Goal: Information Seeking & Learning: Learn about a topic

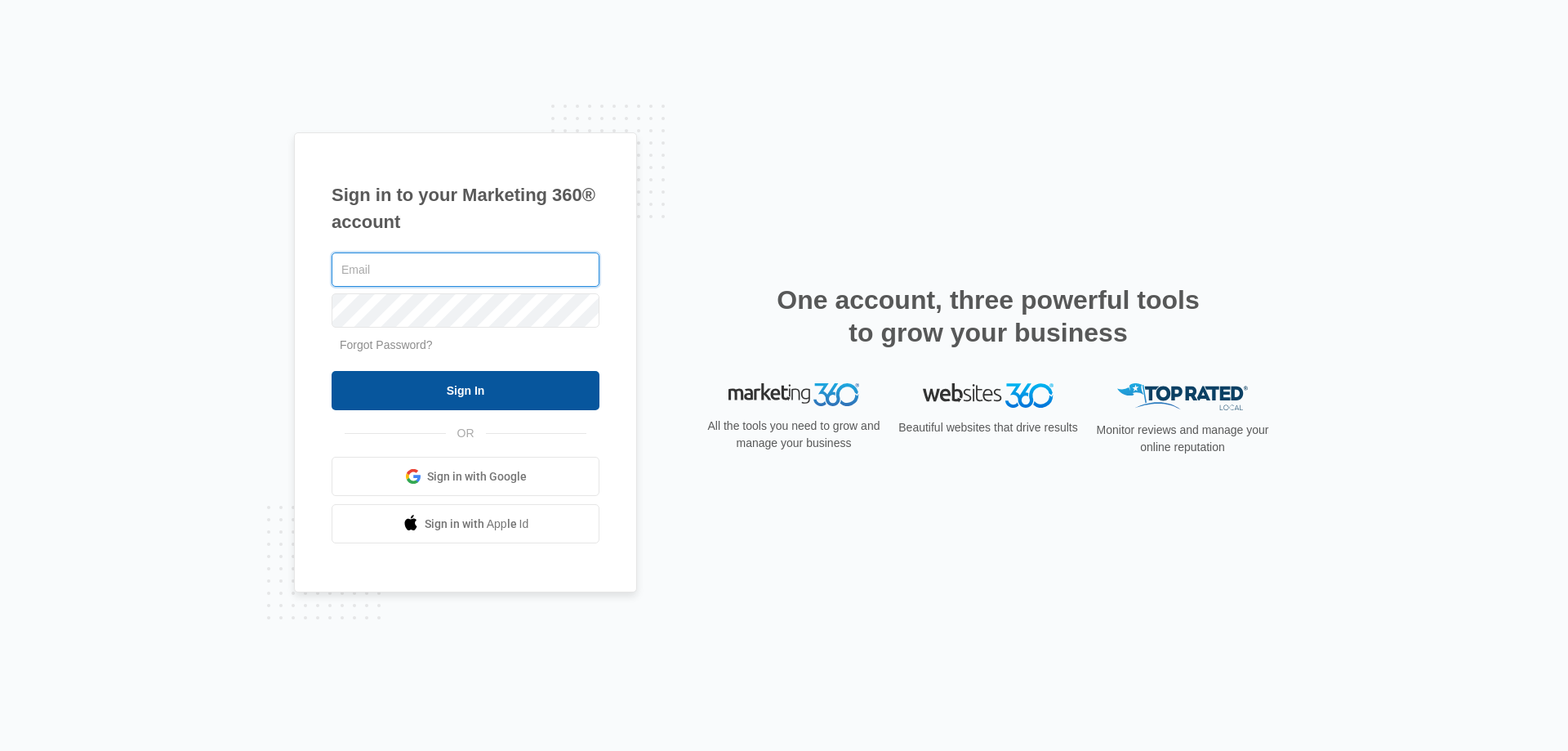
type input "[PERSON_NAME][EMAIL_ADDRESS][DOMAIN_NAME]"
click at [577, 388] on input "Sign In" at bounding box center [465, 391] width 268 height 39
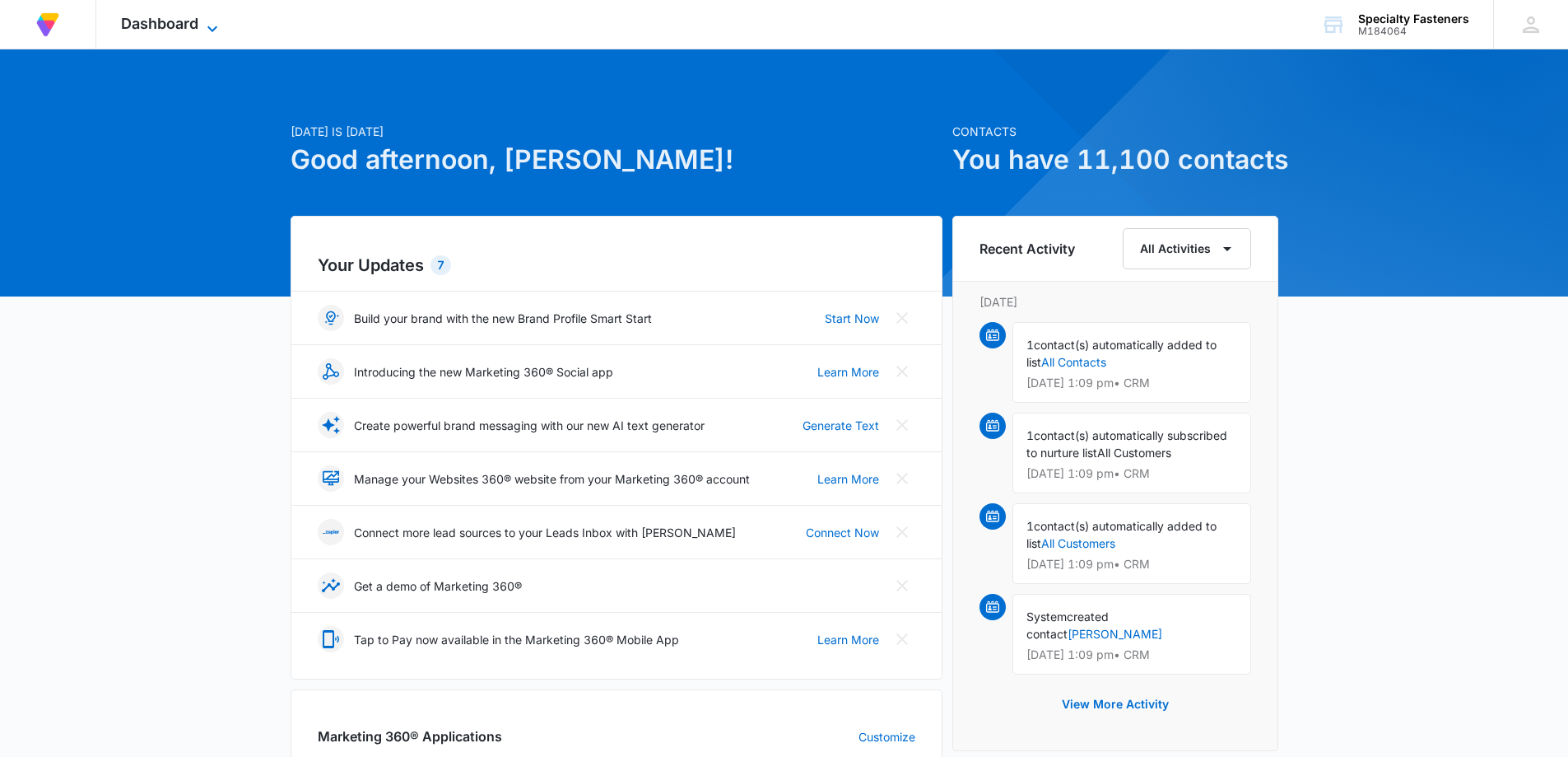
click at [173, 20] on span "Dashboard" at bounding box center [160, 23] width 77 height 17
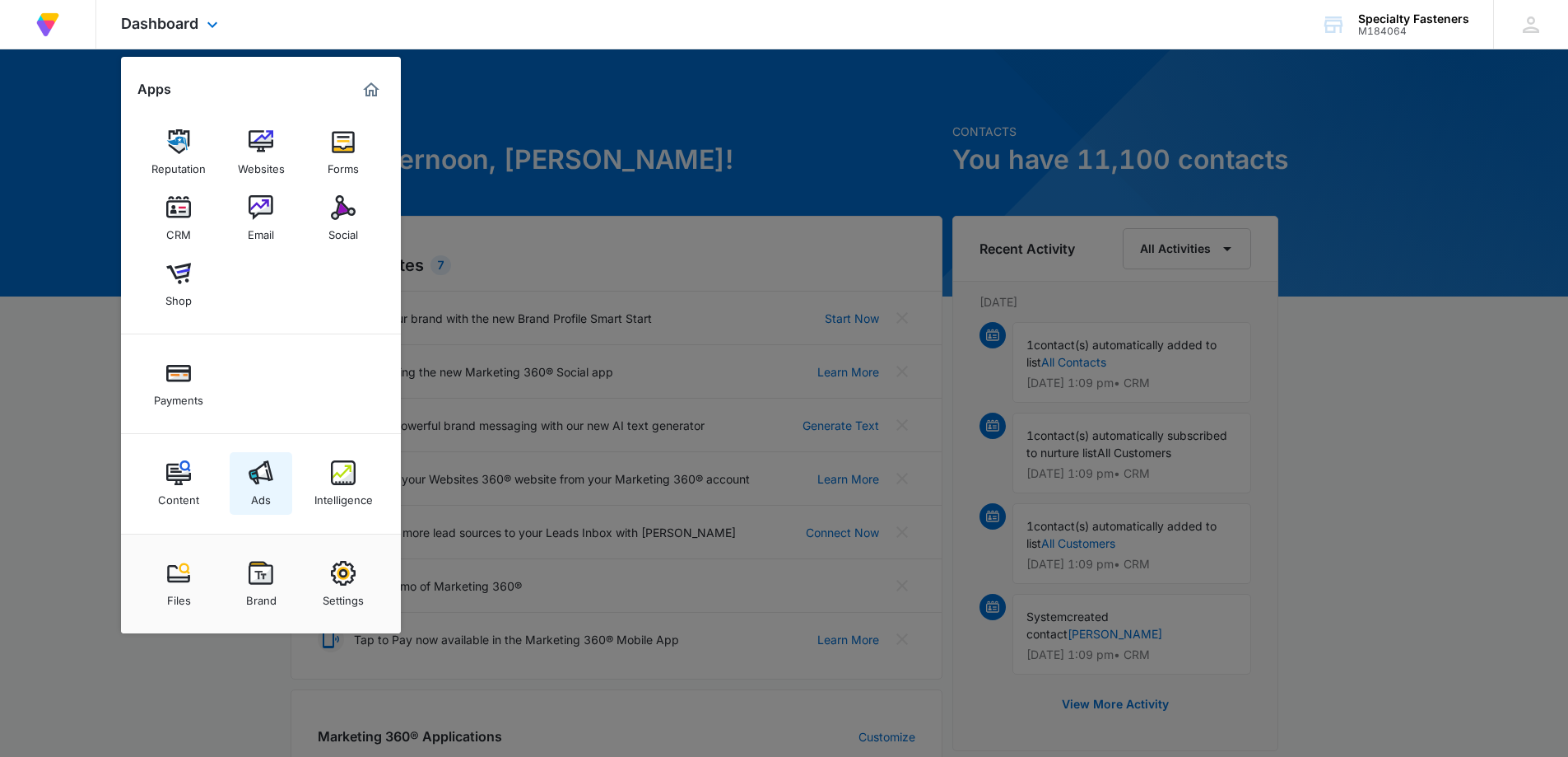
click at [261, 474] on img at bounding box center [261, 473] width 25 height 25
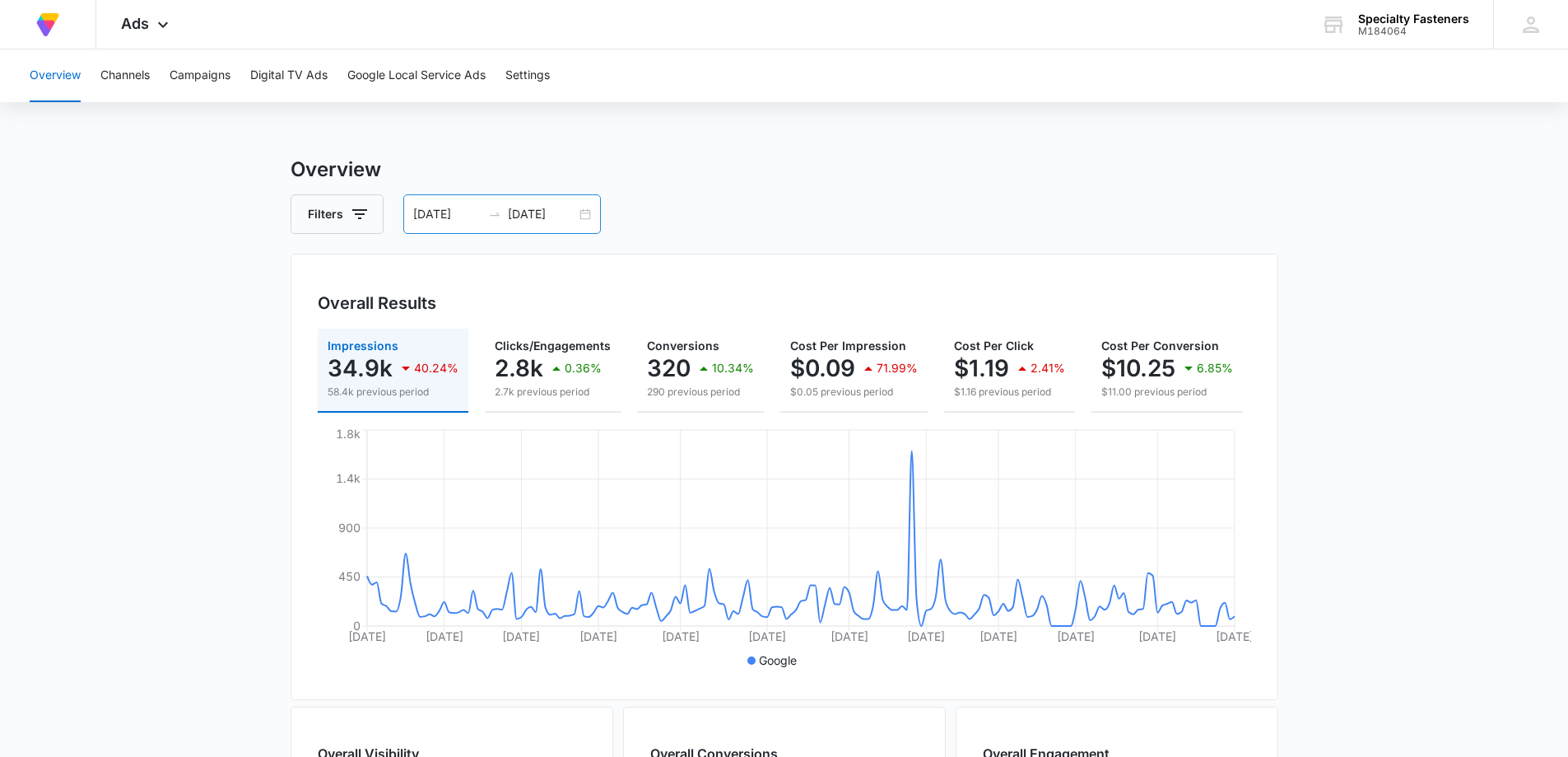
click at [585, 213] on div "[DATE] [DATE]" at bounding box center [502, 214] width 197 height 39
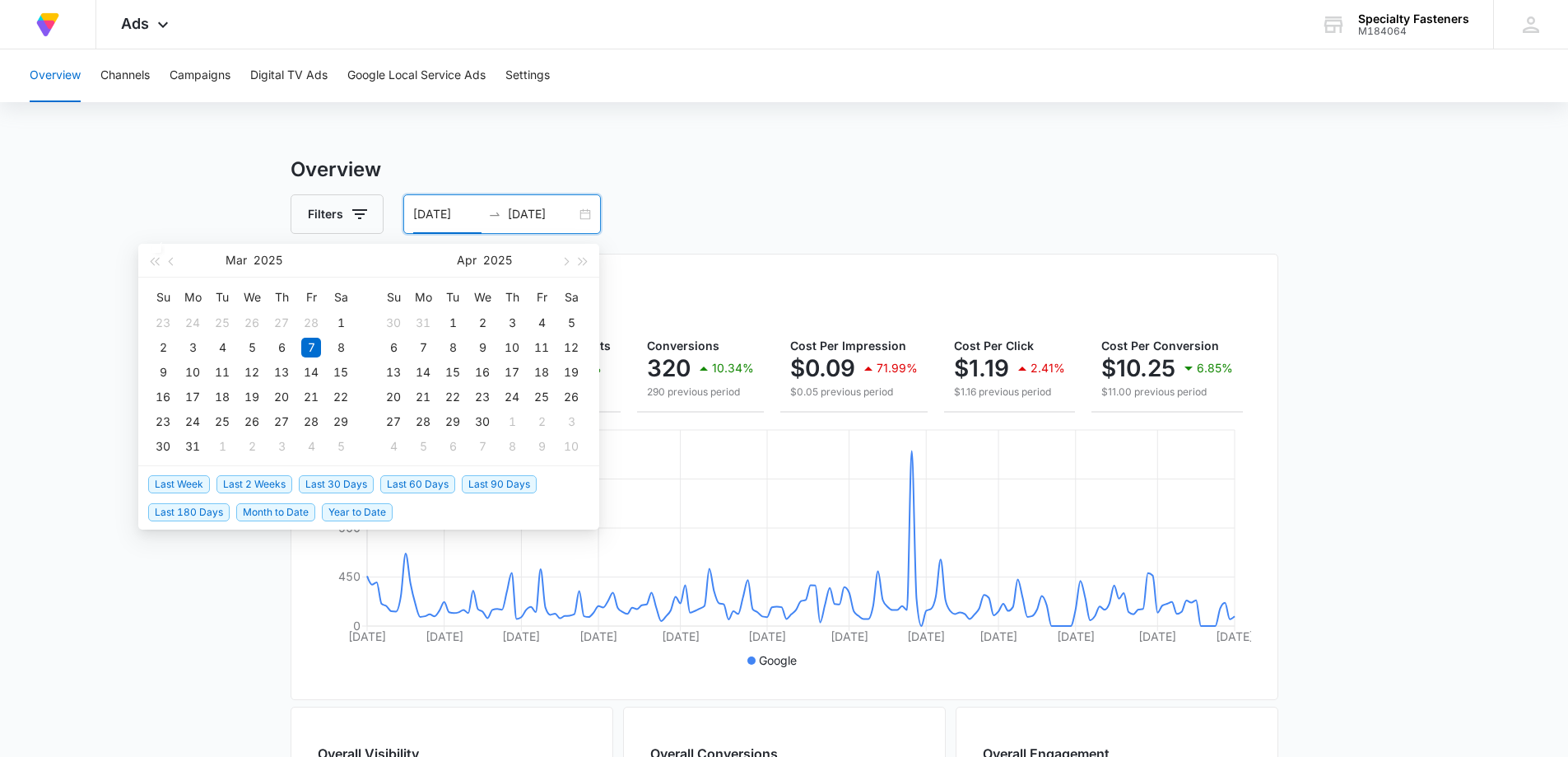
click at [287, 478] on span "Last 2 Weeks" at bounding box center [254, 484] width 75 height 18
type input "[DATE]"
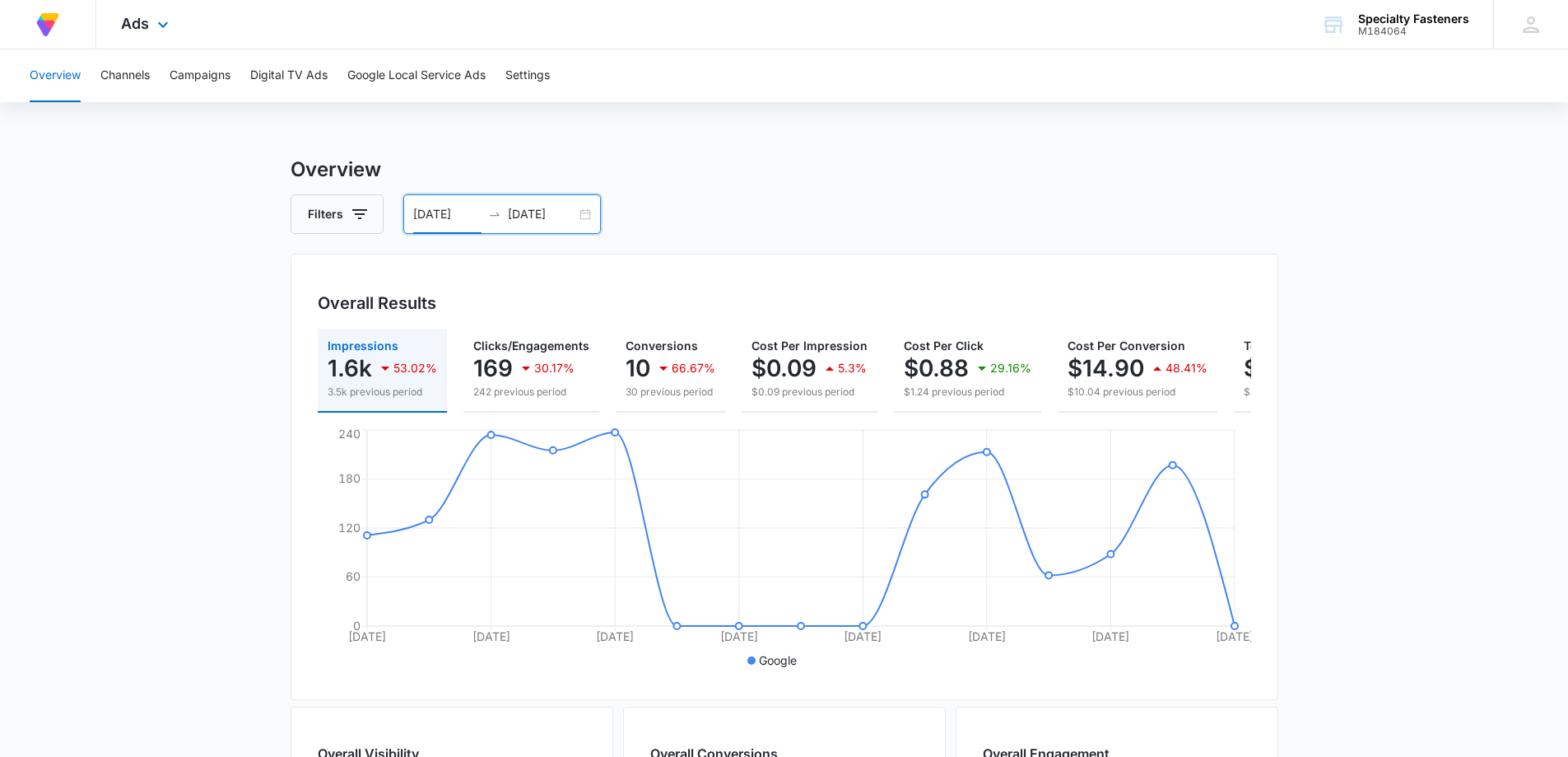
click at [159, 15] on div "Ads Apps Reputation Websites Forms CRM Email Social Shop Payments Content Ads I…" at bounding box center [146, 24] width 101 height 48
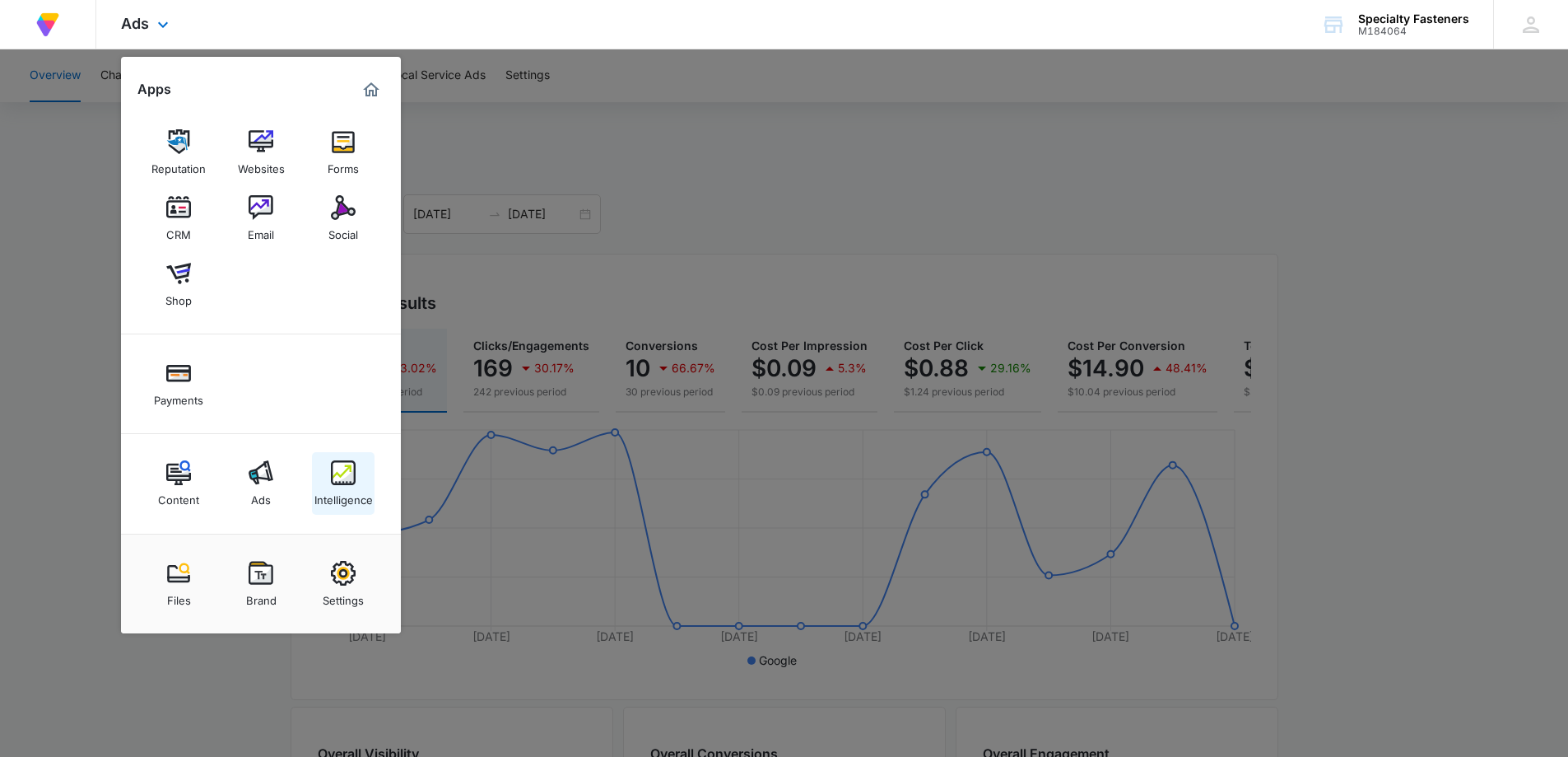
click at [337, 466] on img at bounding box center [343, 473] width 25 height 25
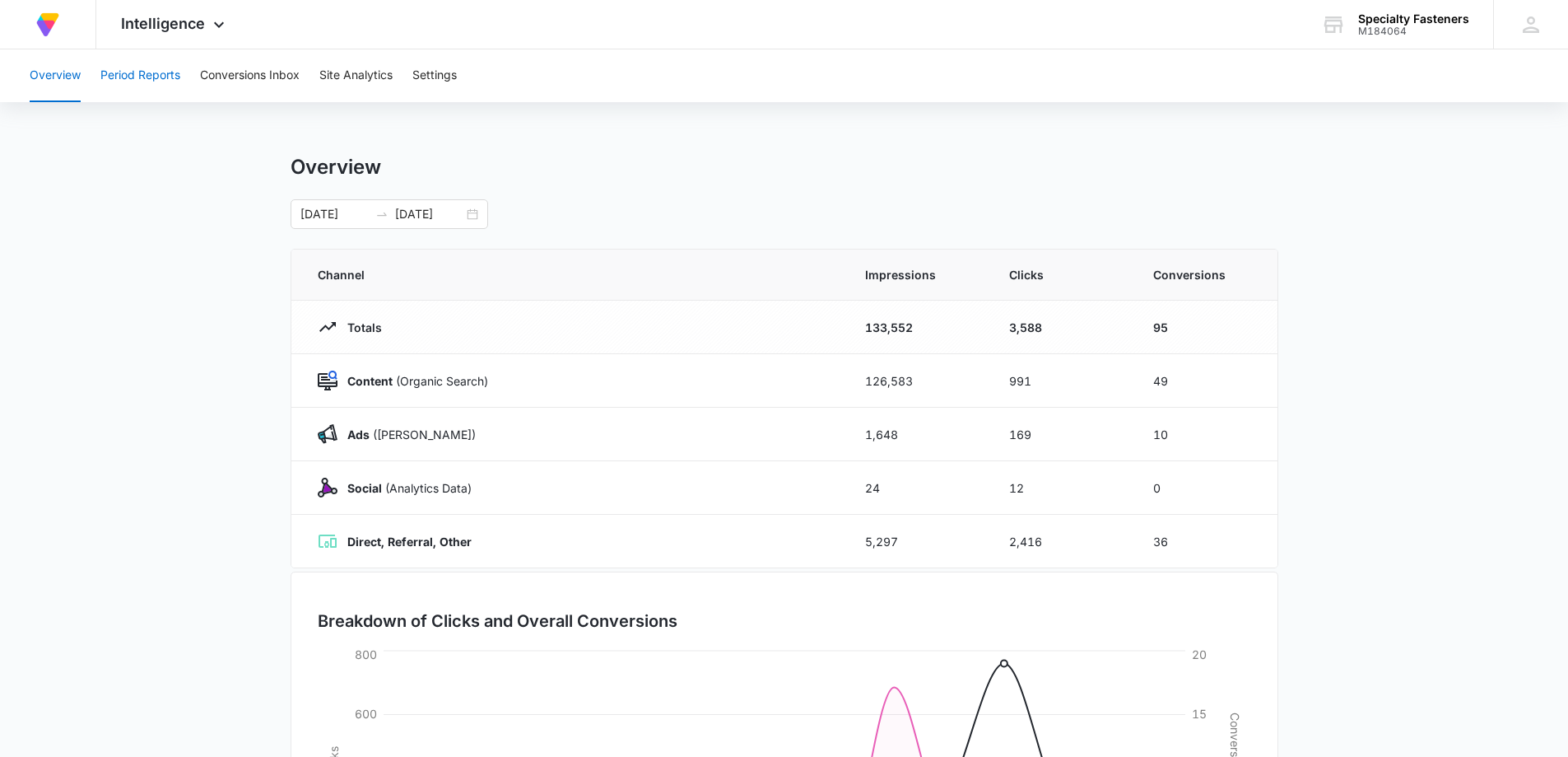
click at [149, 88] on button "Period Reports" at bounding box center [140, 75] width 80 height 53
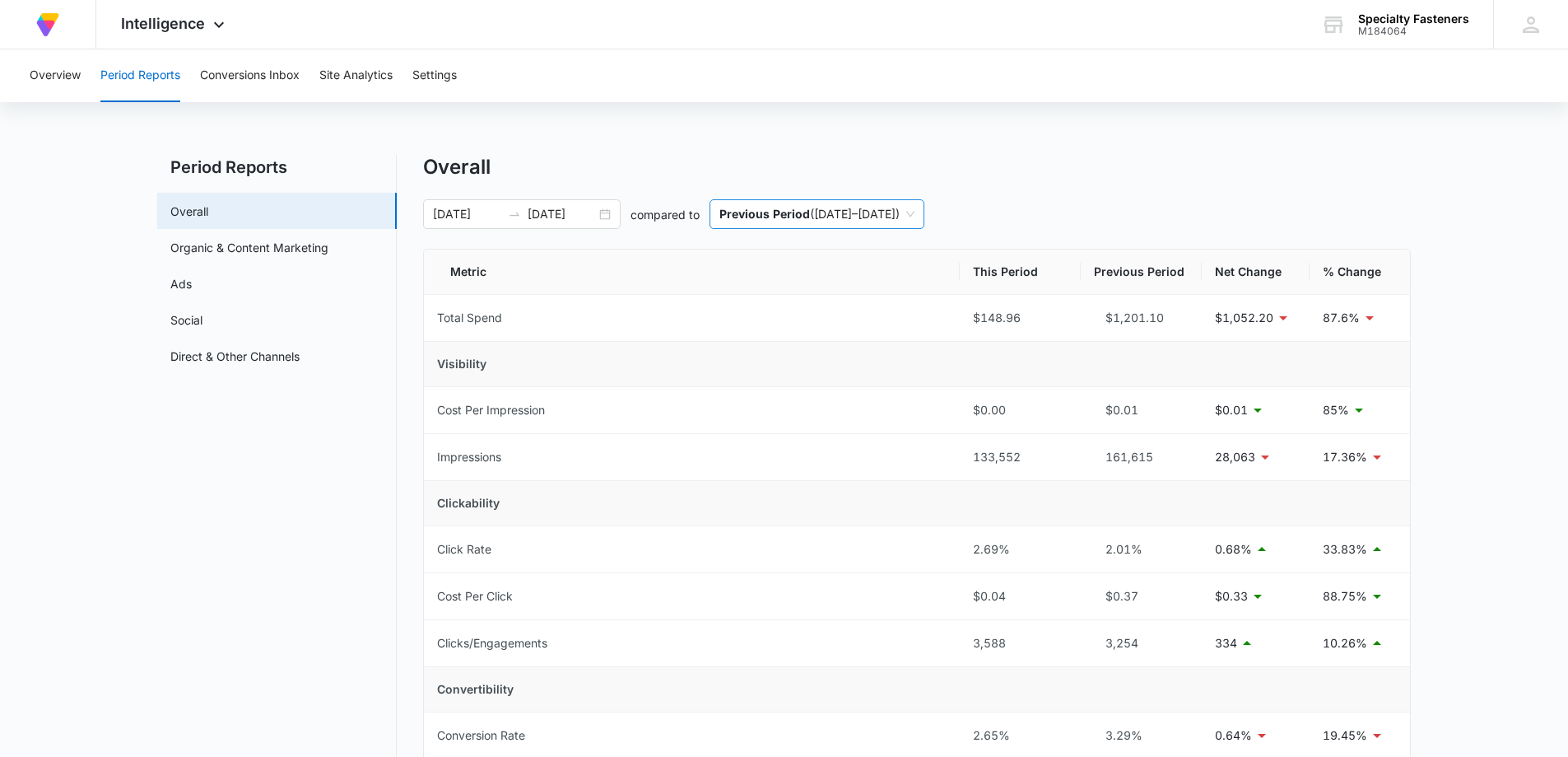
click at [914, 210] on span "Previous Period ( [DATE] – [DATE] )" at bounding box center [817, 213] width 195 height 28
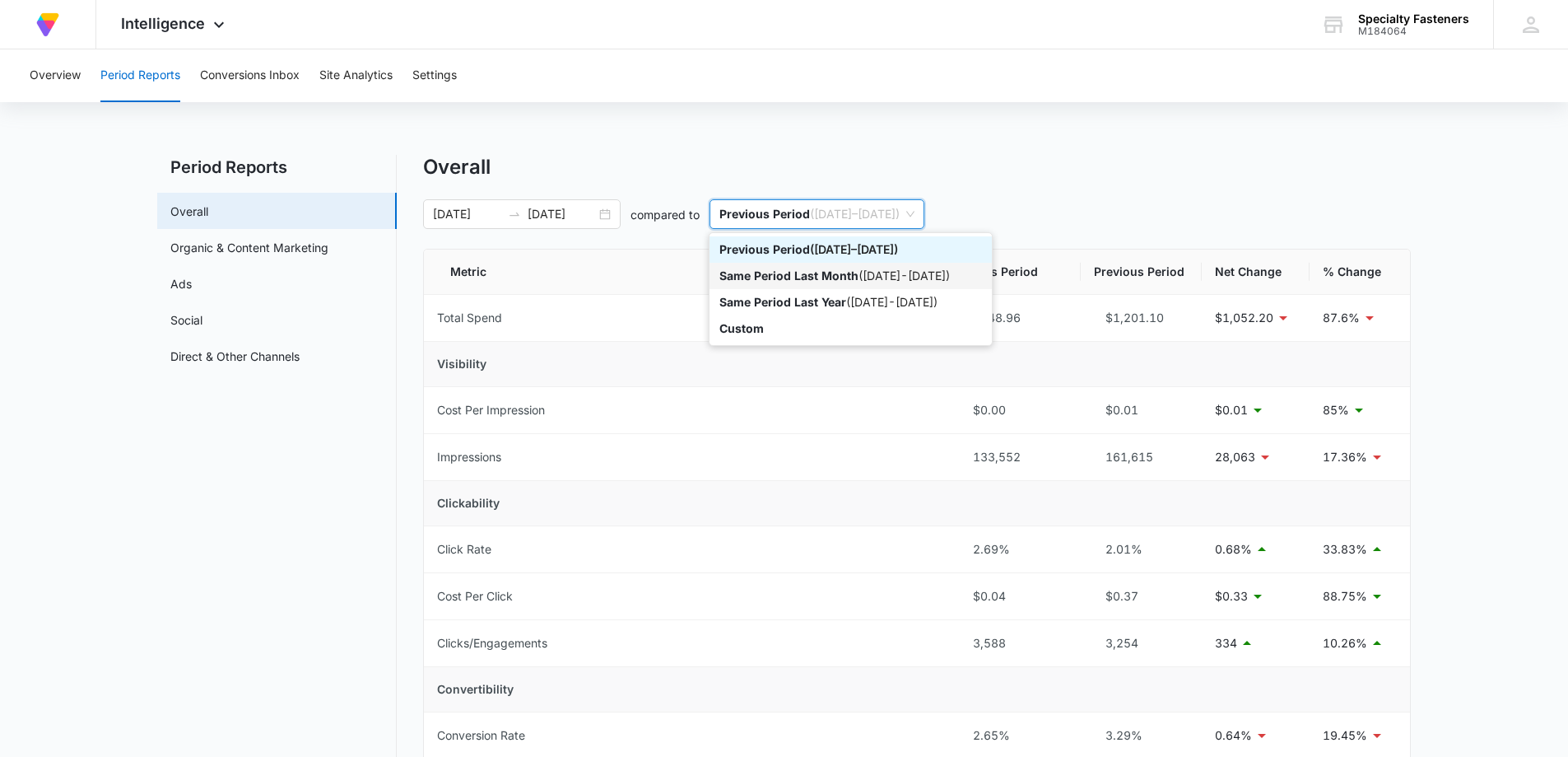
click at [938, 276] on div "Same Period Last Month ( [DATE] - [DATE] )" at bounding box center [850, 275] width 263 height 18
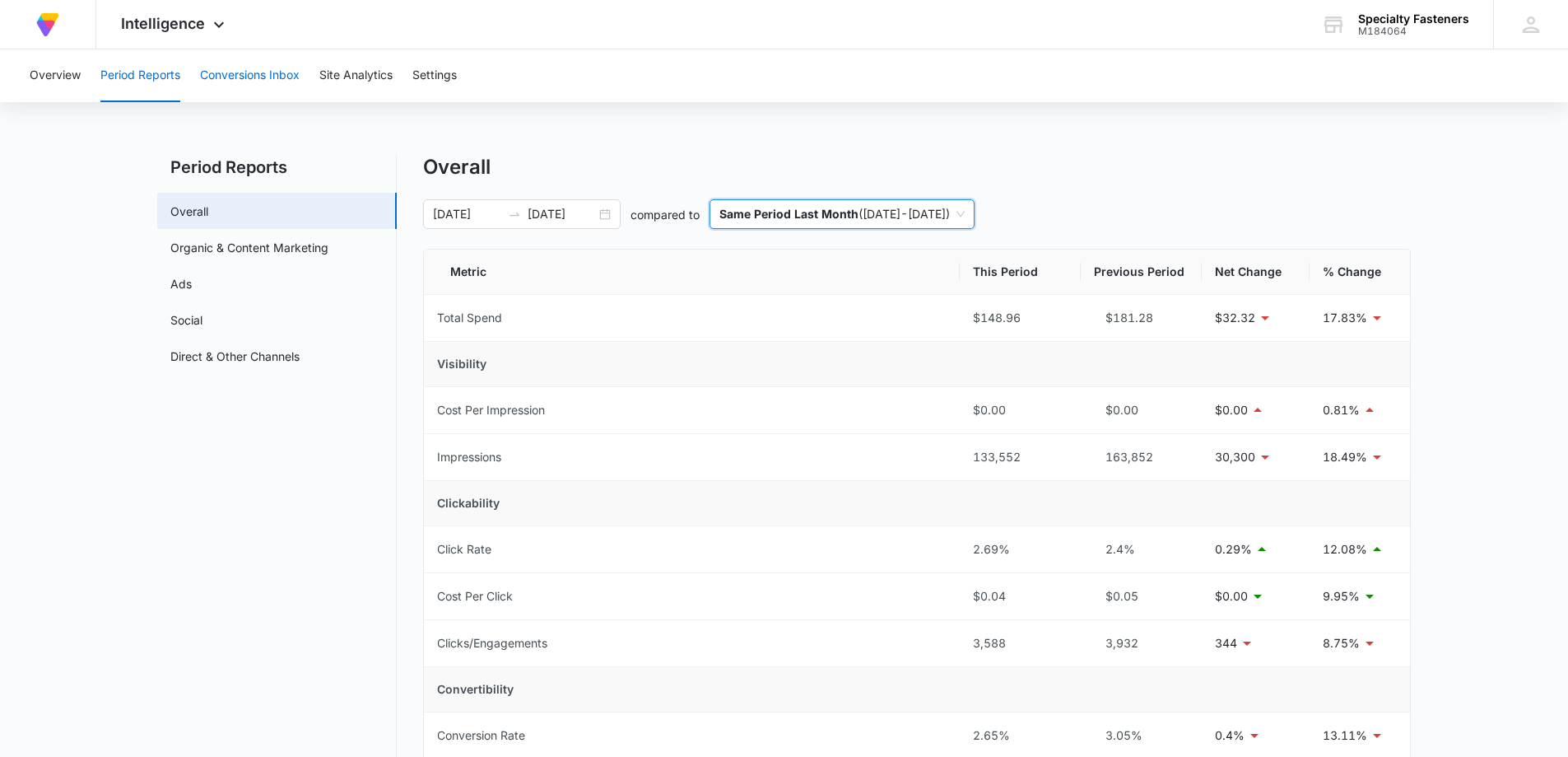
click at [276, 79] on button "Conversions Inbox" at bounding box center [249, 75] width 100 height 53
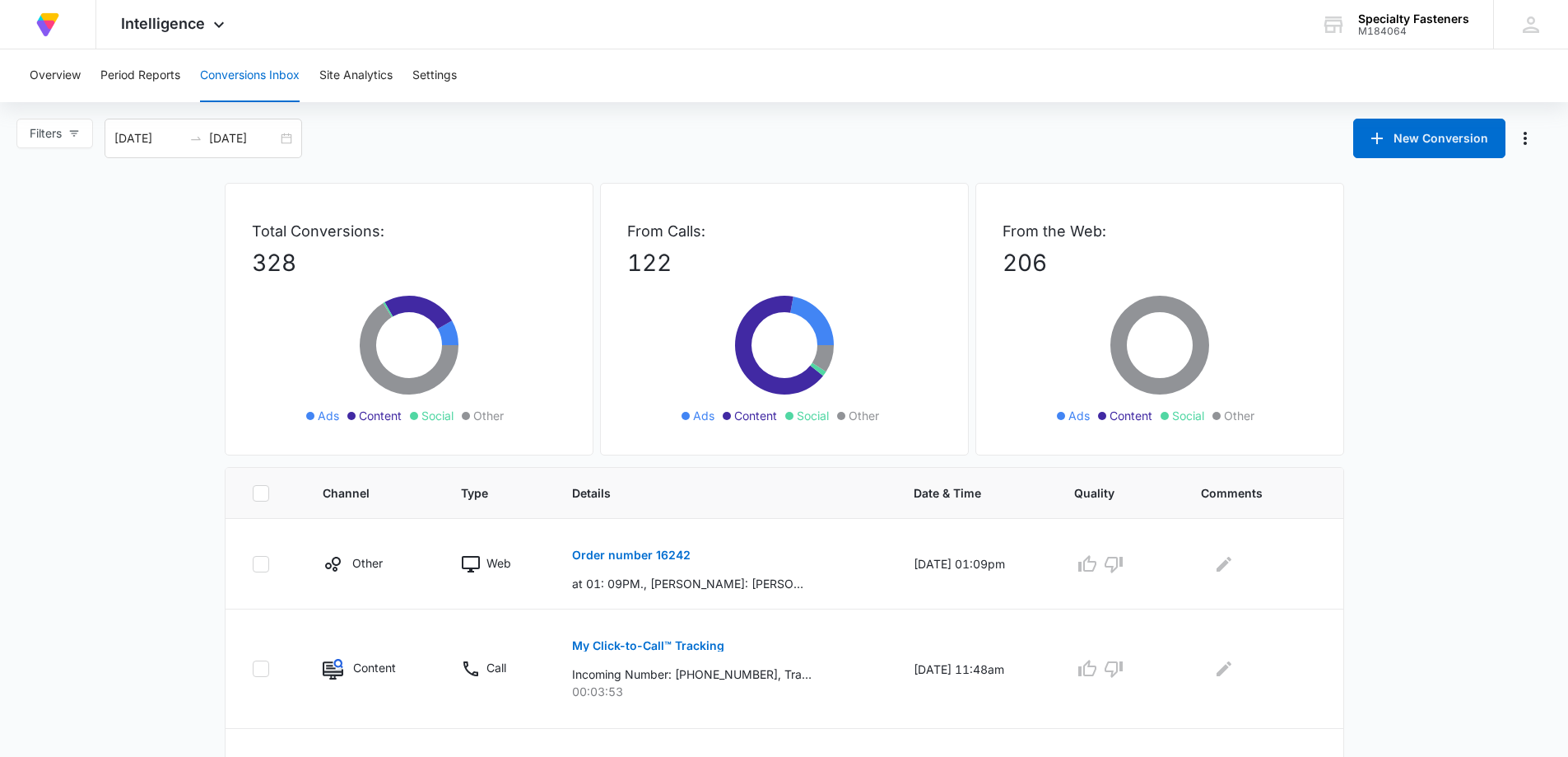
click at [1029, 219] on div "From the Web: 206 Ads Content Social Other" at bounding box center [1159, 319] width 368 height 273
click at [83, 135] on button "Filters" at bounding box center [54, 133] width 76 height 30
click at [266, 145] on input "[DATE]" at bounding box center [243, 138] width 68 height 18
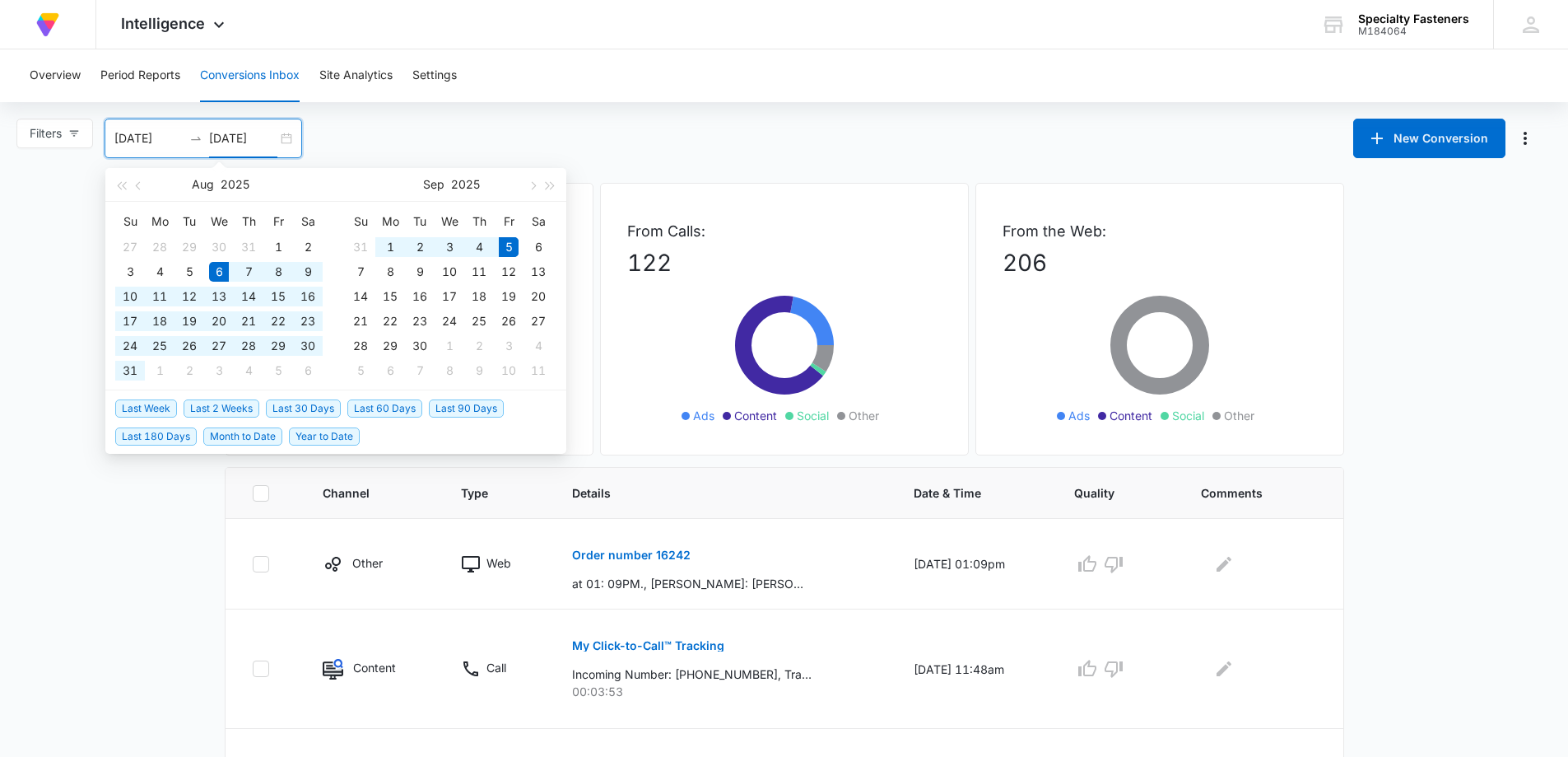
click at [366, 136] on div "Filters Filter Channel : All Channels Ads Content Social Other Filter Type : Al…" at bounding box center [784, 138] width 1568 height 39
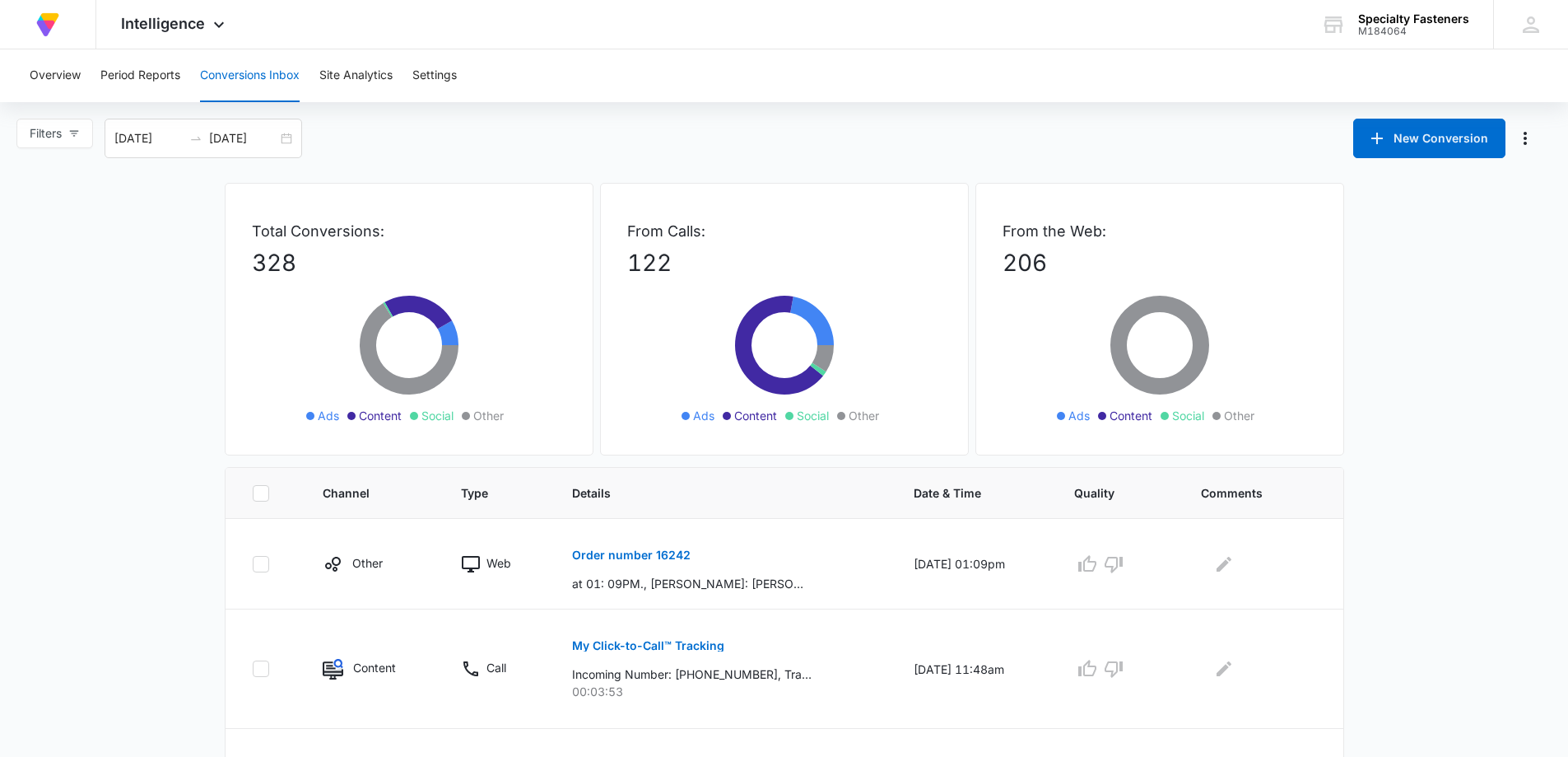
click at [1182, 419] on span "Social" at bounding box center [1188, 415] width 32 height 17
click at [357, 74] on button "Site Analytics" at bounding box center [356, 75] width 74 height 53
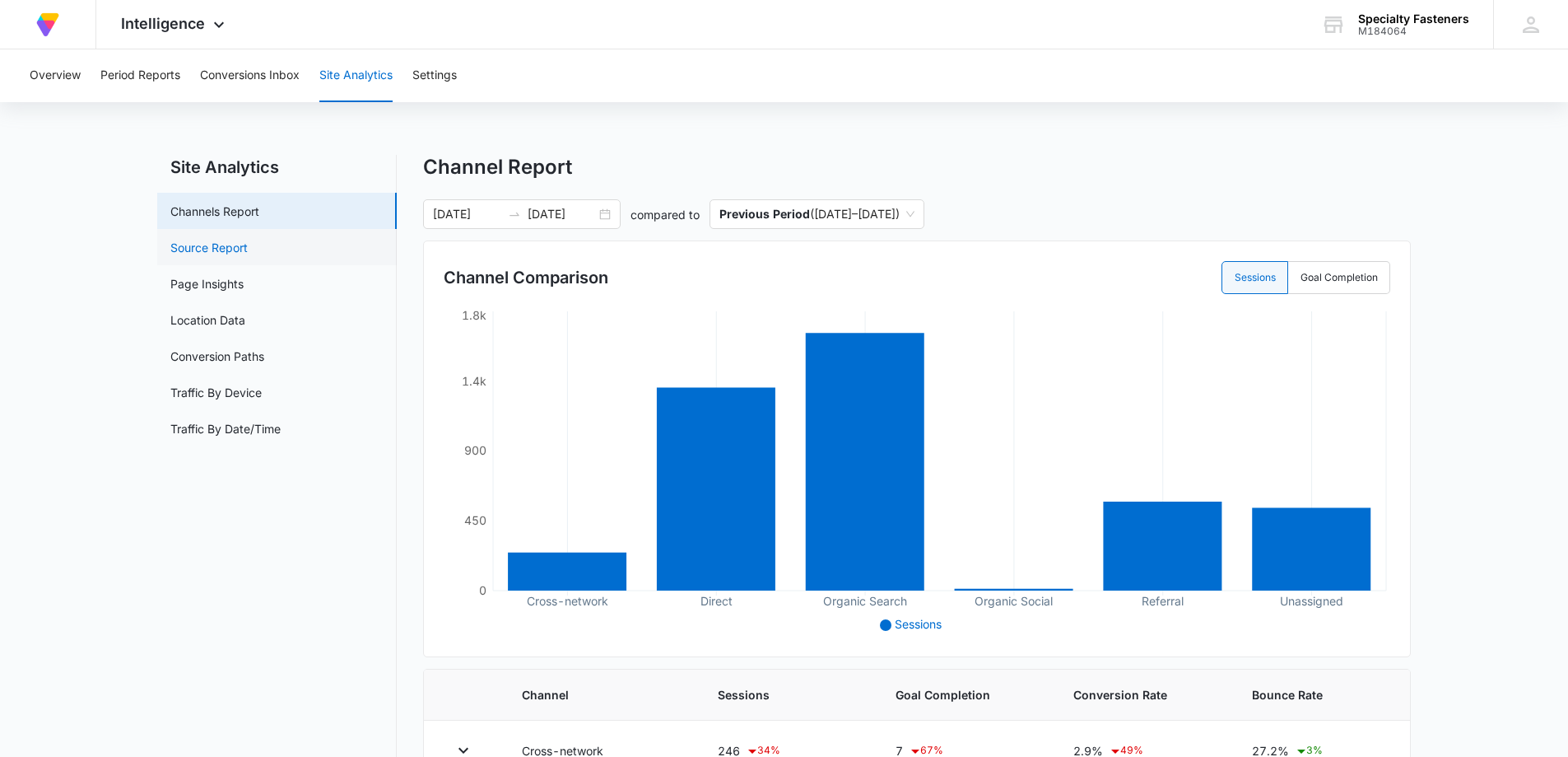
click at [203, 251] on link "Source Report" at bounding box center [209, 247] width 77 height 17
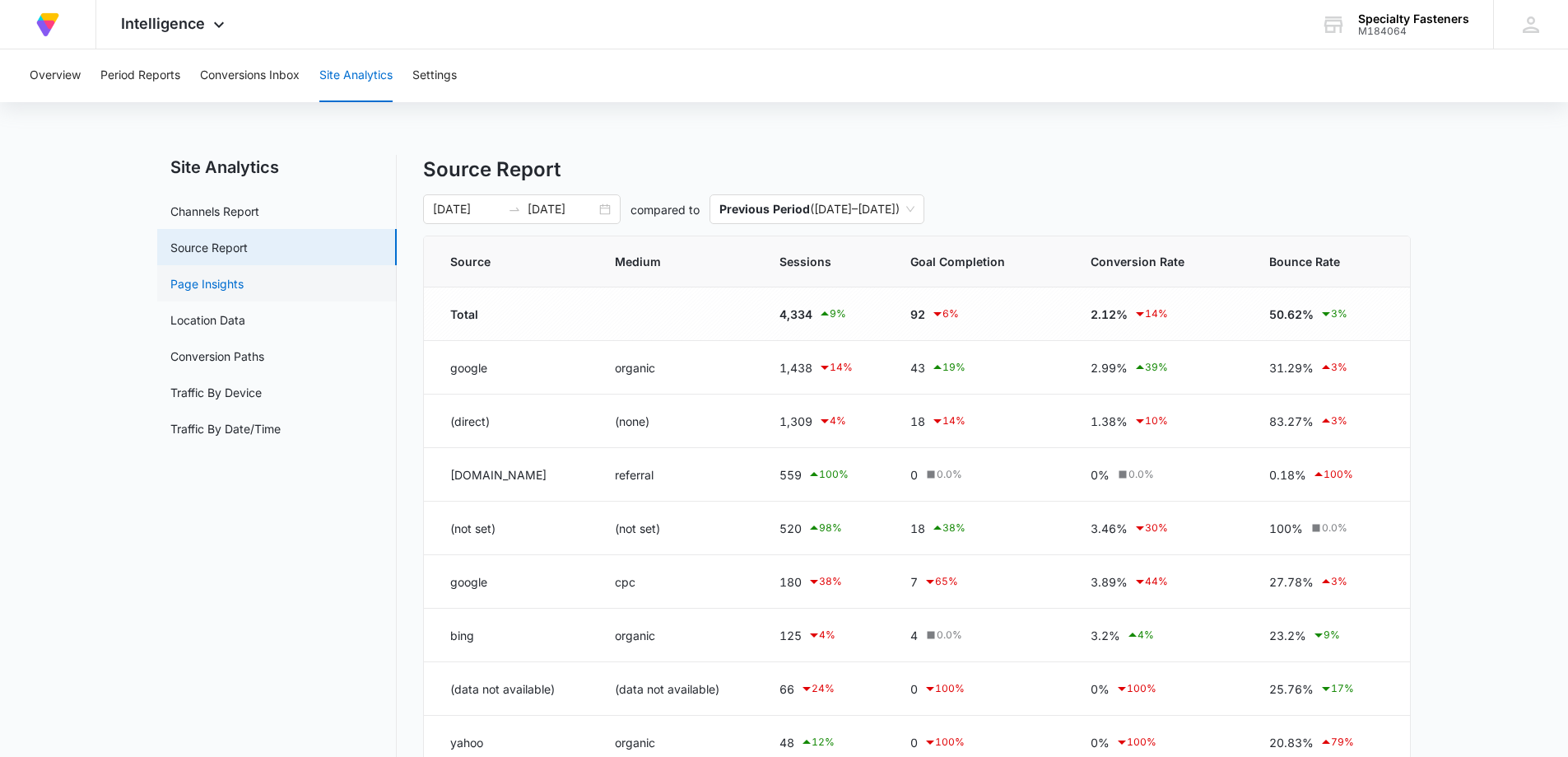
click at [244, 291] on link "Page Insights" at bounding box center [207, 283] width 74 height 17
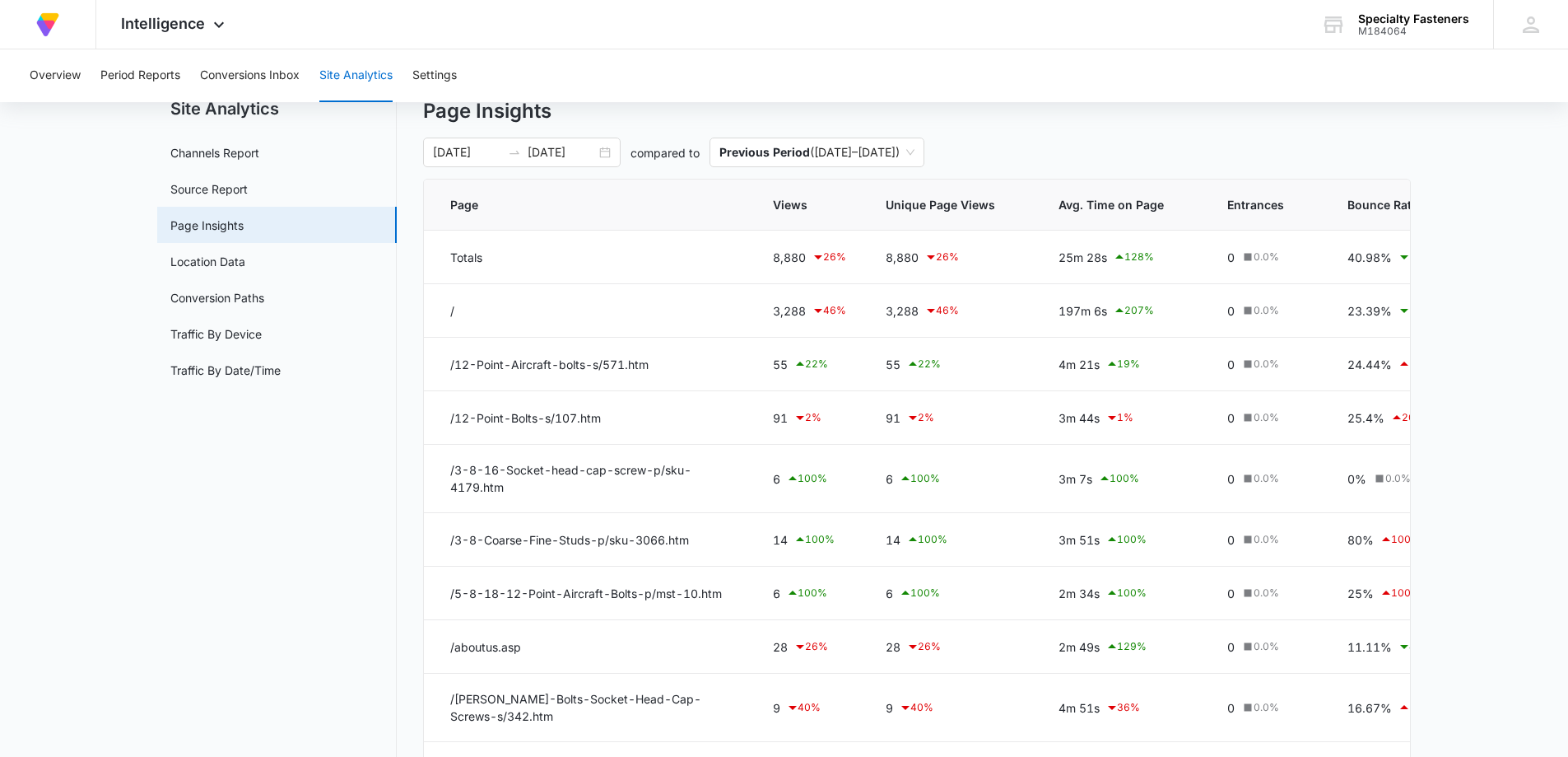
scroll to position [83, 0]
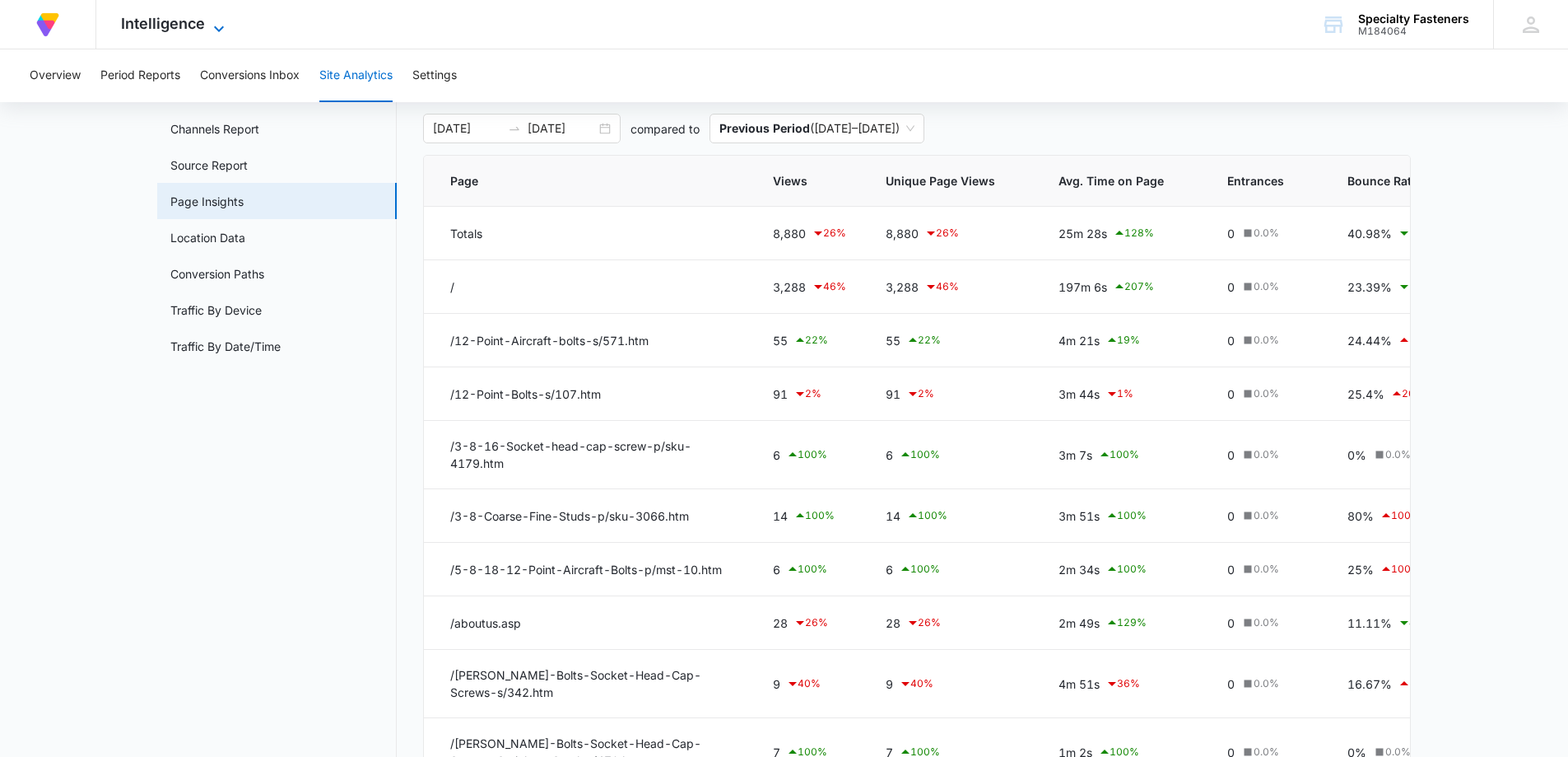
click at [172, 20] on span "Intelligence" at bounding box center [163, 23] width 84 height 17
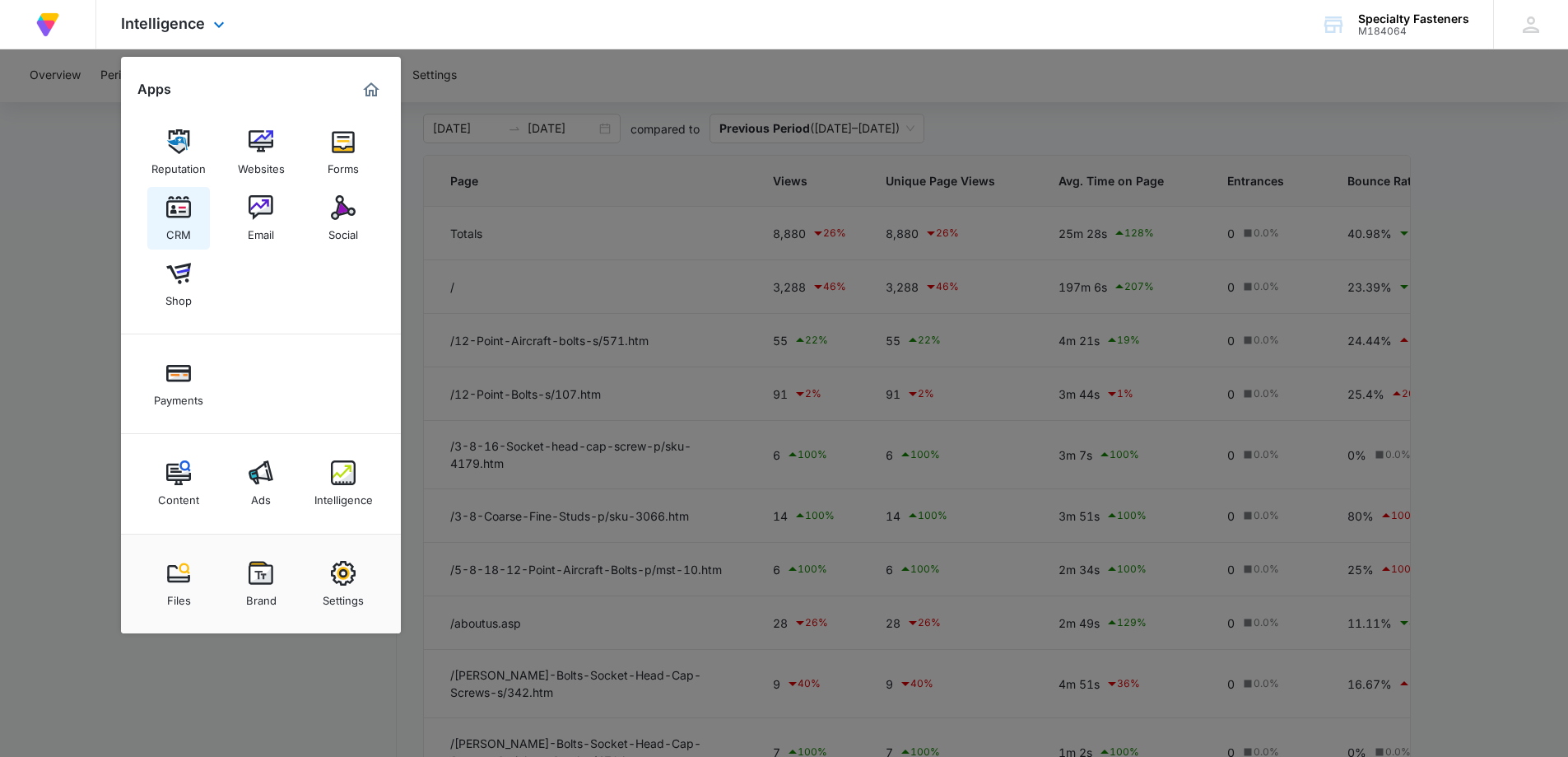
click at [176, 208] on img at bounding box center [178, 208] width 25 height 25
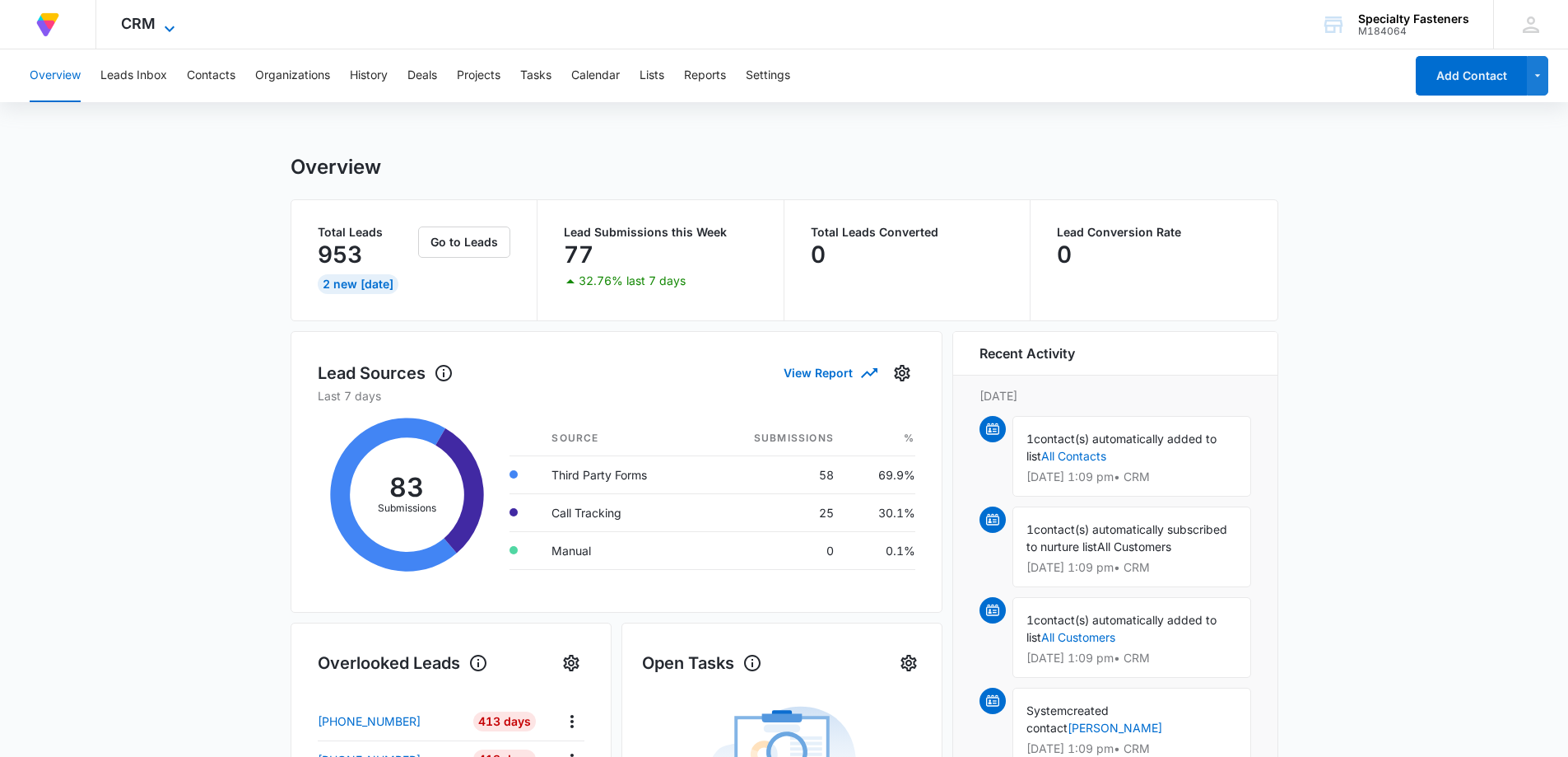
click at [169, 30] on icon at bounding box center [169, 29] width 20 height 20
